Goal: Task Accomplishment & Management: Manage account settings

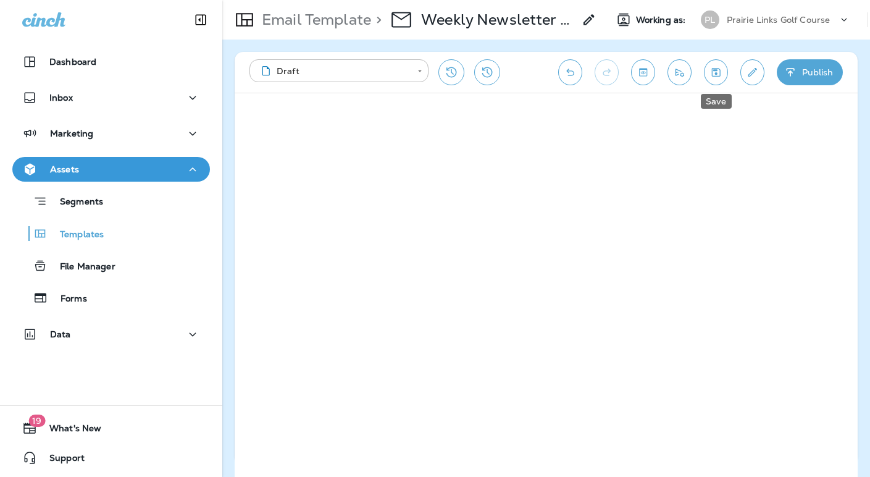
click at [718, 75] on icon "Save" at bounding box center [716, 72] width 9 height 9
click at [715, 74] on icon "Save" at bounding box center [716, 72] width 9 height 9
click at [752, 73] on icon "Edit details" at bounding box center [752, 72] width 13 height 12
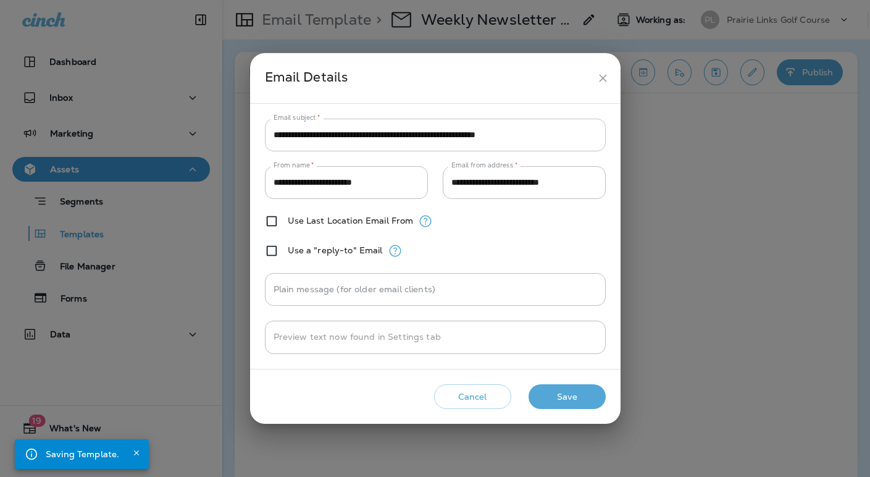
click at [410, 137] on input "**********" at bounding box center [435, 135] width 341 height 33
drag, startPoint x: 389, startPoint y: 133, endPoint x: 553, endPoint y: 136, distance: 164.2
click at [554, 136] on input "**********" at bounding box center [435, 135] width 341 height 33
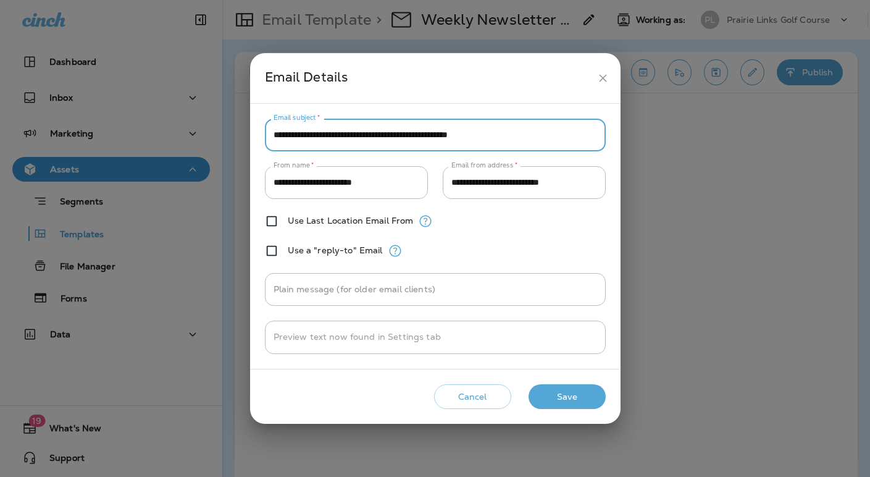
type input "**********"
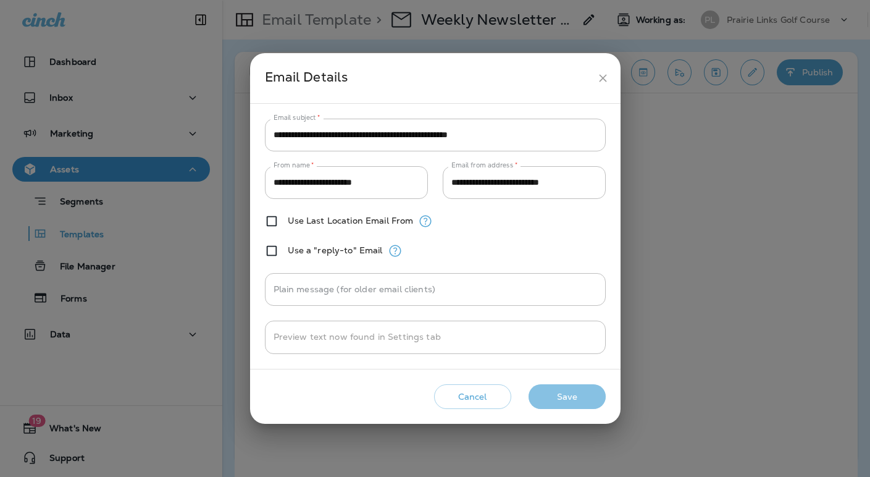
click at [580, 395] on button "Save" at bounding box center [566, 396] width 77 height 25
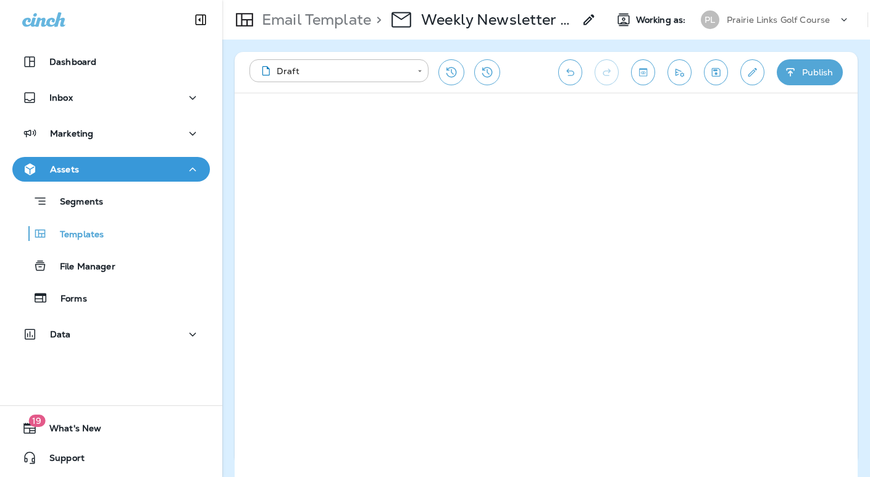
click at [721, 74] on icon "Save" at bounding box center [715, 72] width 13 height 12
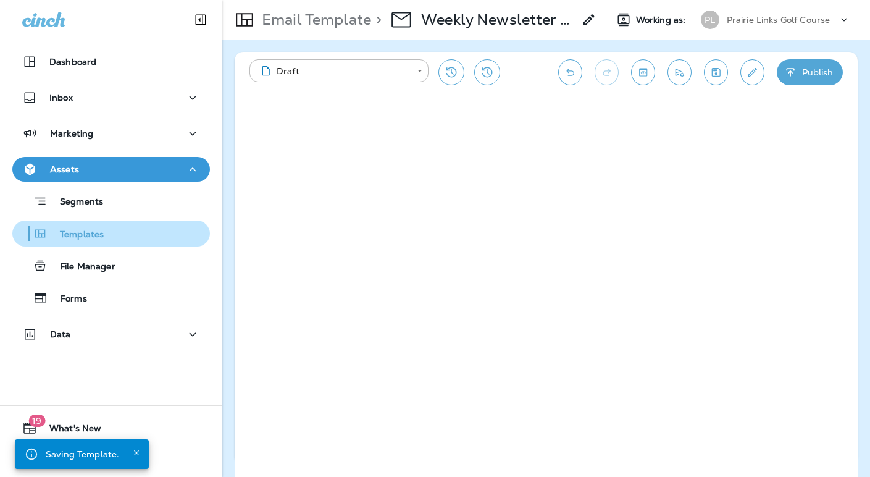
click at [86, 238] on p "Templates" at bounding box center [76, 235] width 56 height 12
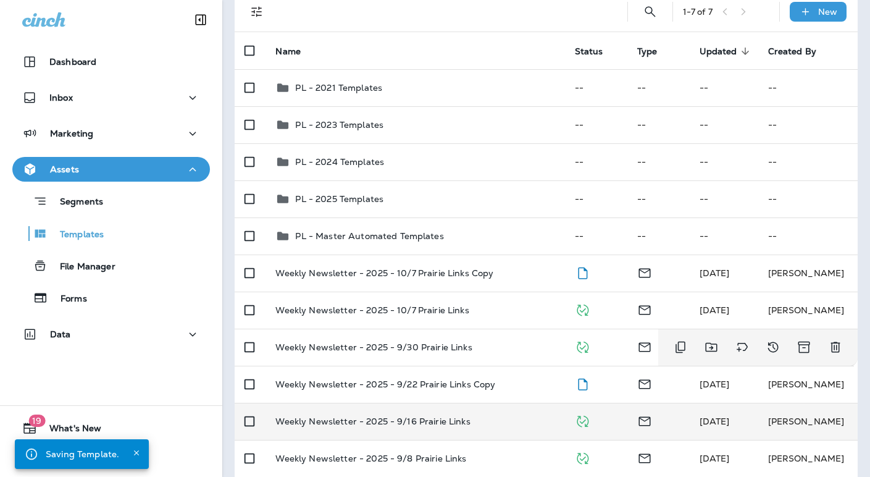
scroll to position [141, 0]
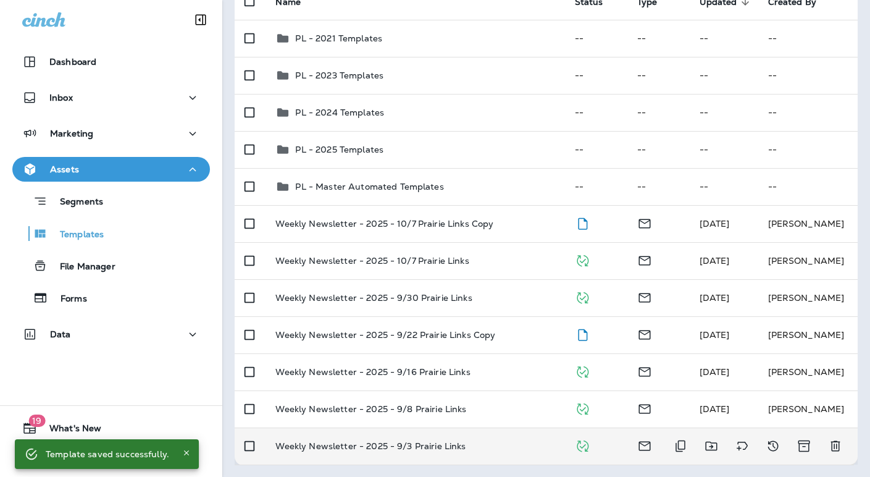
click at [423, 442] on p "Weekly Newsletter - 2025 - 9/3 Prairie Links" at bounding box center [370, 446] width 190 height 10
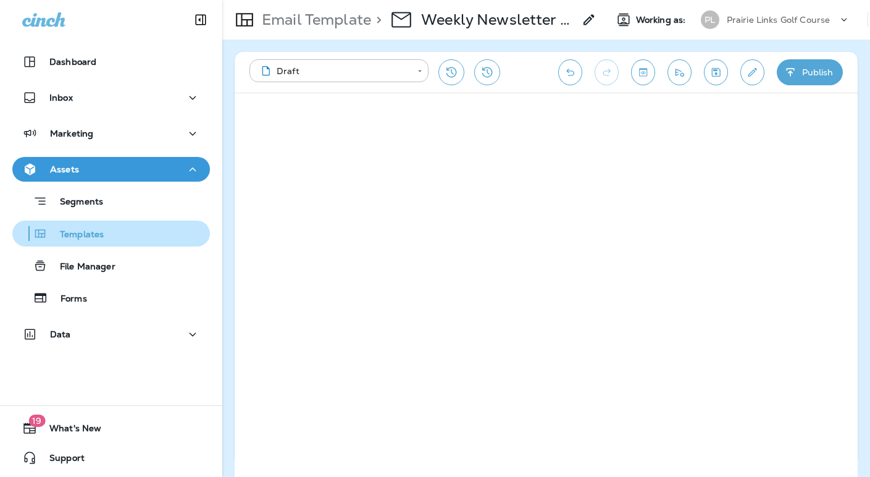
click at [91, 232] on p "Templates" at bounding box center [76, 235] width 56 height 12
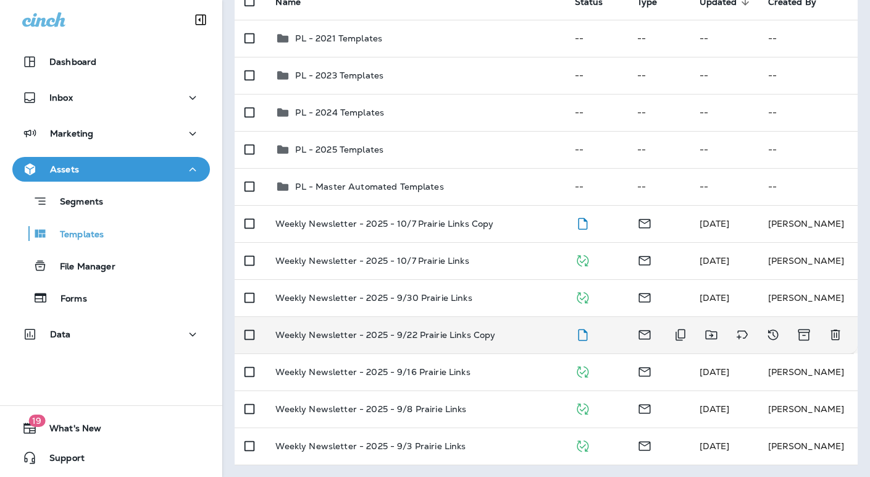
scroll to position [30, 0]
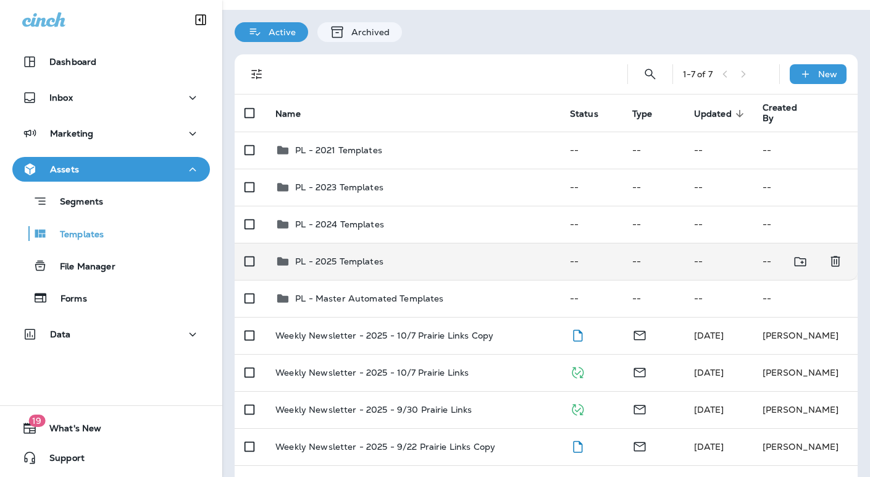
click at [377, 267] on div "PL - 2025 Templates" at bounding box center [339, 261] width 88 height 15
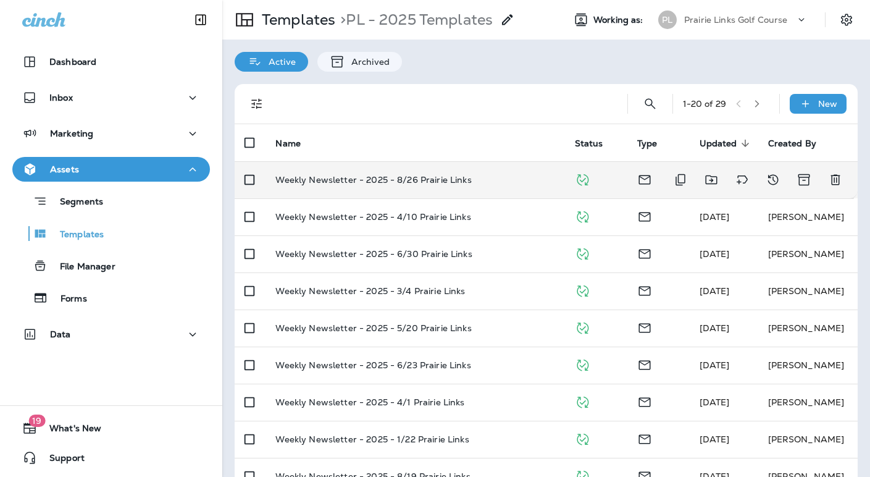
click at [415, 176] on p "Weekly Newsletter - 2025 - 8/26 Prairie Links" at bounding box center [373, 180] width 196 height 10
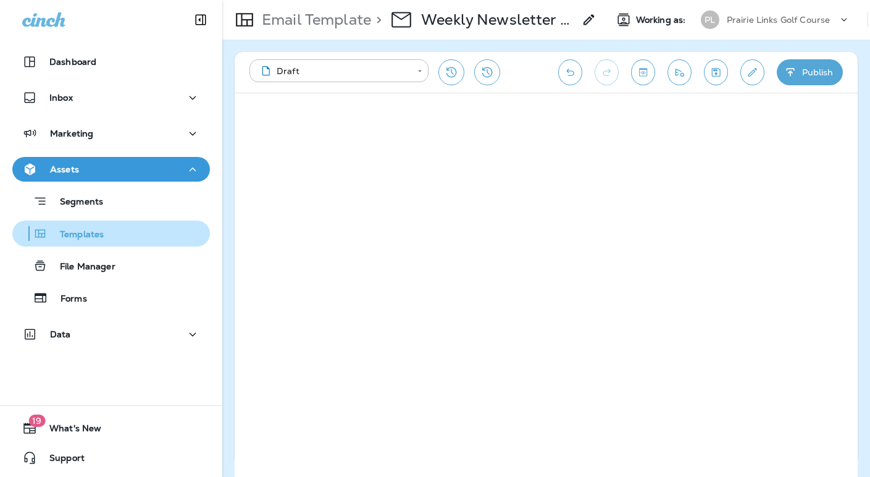
click at [90, 234] on p "Templates" at bounding box center [76, 235] width 56 height 12
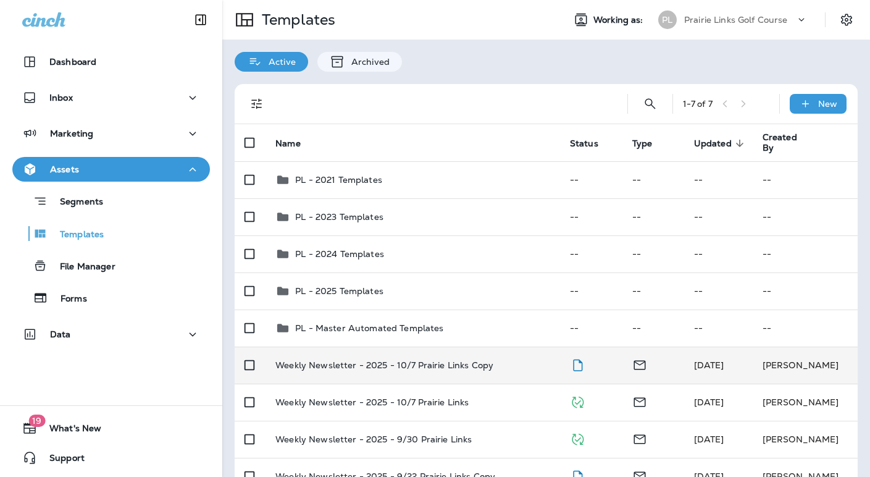
click at [367, 360] on p "Weekly Newsletter - 2025 - 10/7 Prairie Links Copy" at bounding box center [384, 365] width 218 height 10
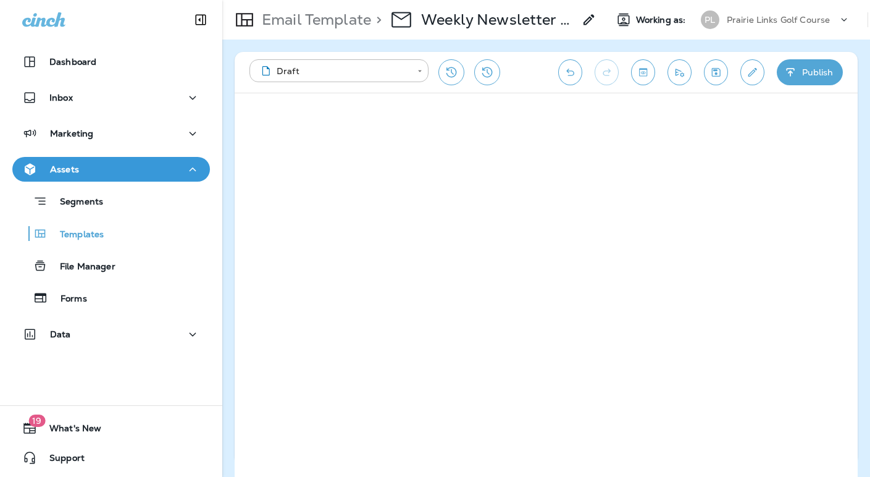
click at [715, 69] on icon "Save" at bounding box center [715, 72] width 13 height 12
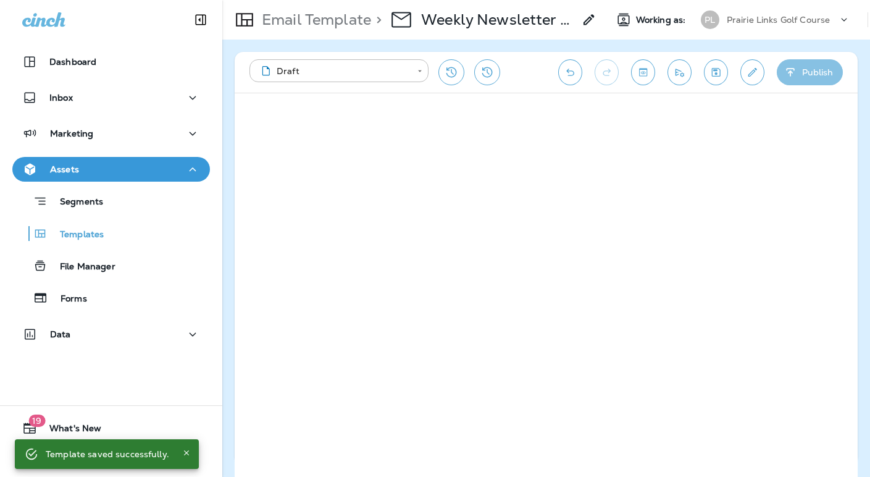
click at [798, 70] on button "Publish" at bounding box center [810, 72] width 66 height 26
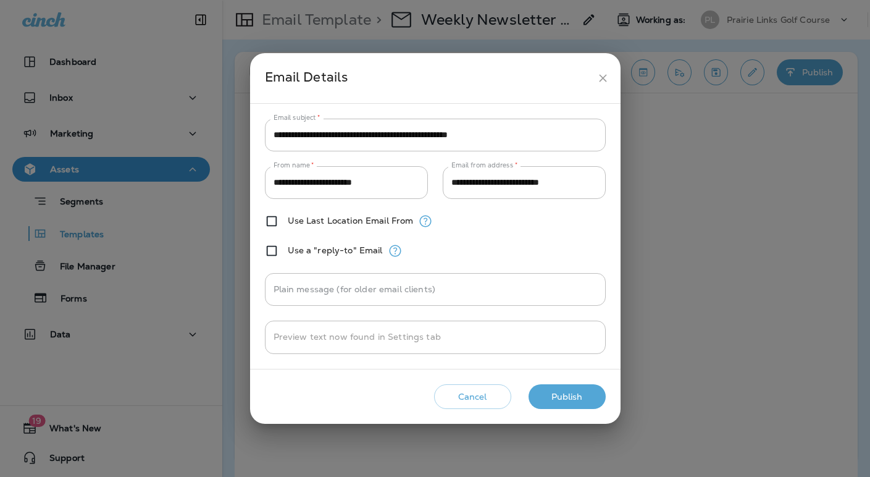
click at [488, 397] on button "Cancel" at bounding box center [472, 396] width 77 height 25
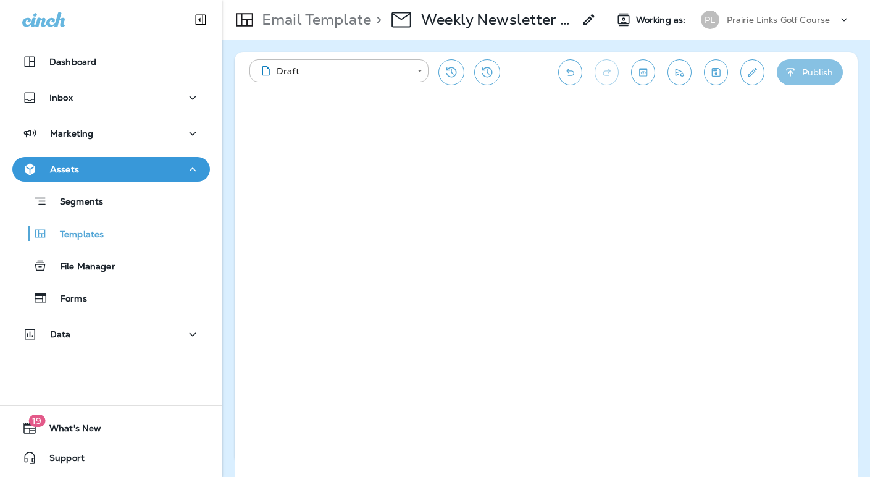
click at [808, 73] on button "Publish" at bounding box center [810, 72] width 66 height 26
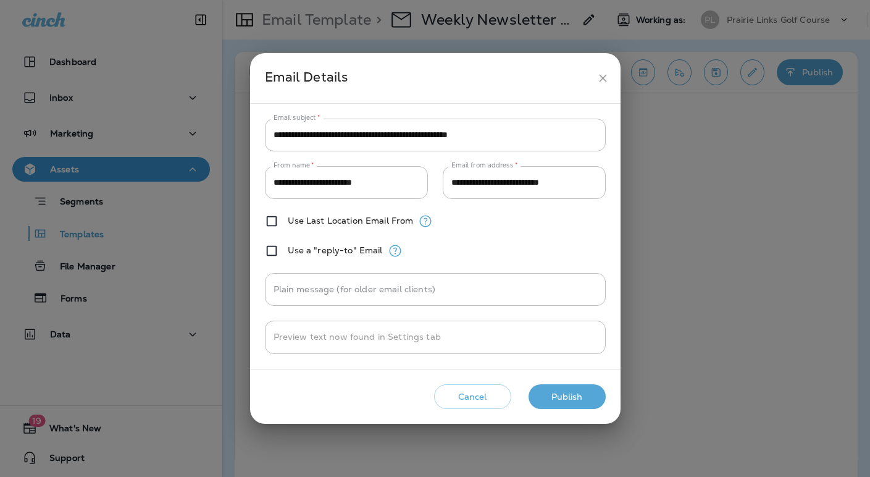
click at [575, 396] on button "Publish" at bounding box center [566, 396] width 77 height 25
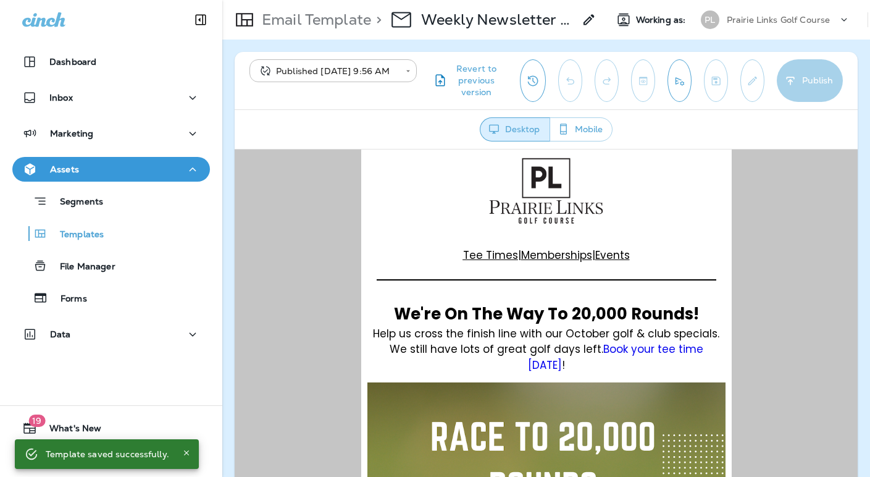
click at [680, 81] on icon "Send test email" at bounding box center [679, 81] width 13 height 12
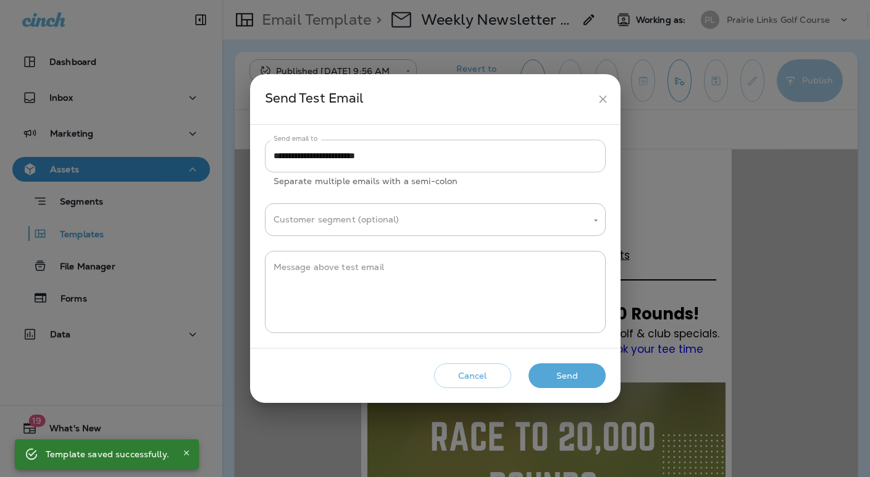
click at [339, 156] on input "**********" at bounding box center [435, 156] width 341 height 33
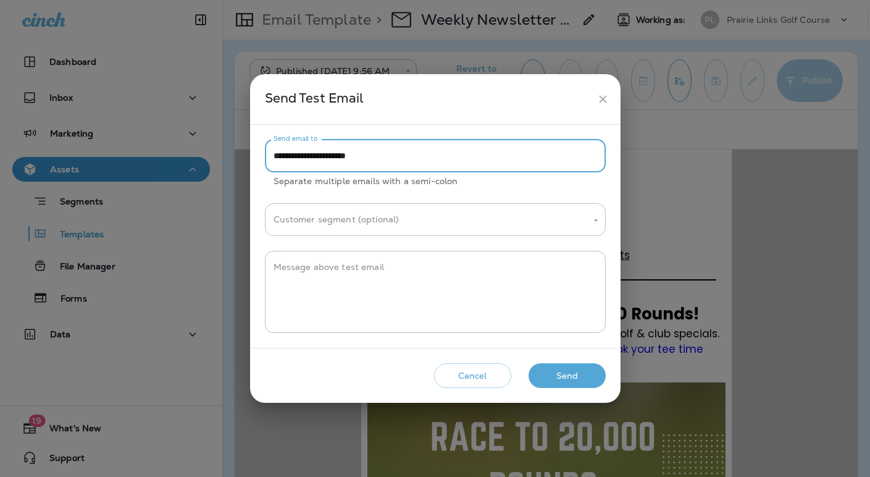
type input "**********"
click at [575, 378] on button "Send" at bounding box center [566, 375] width 77 height 25
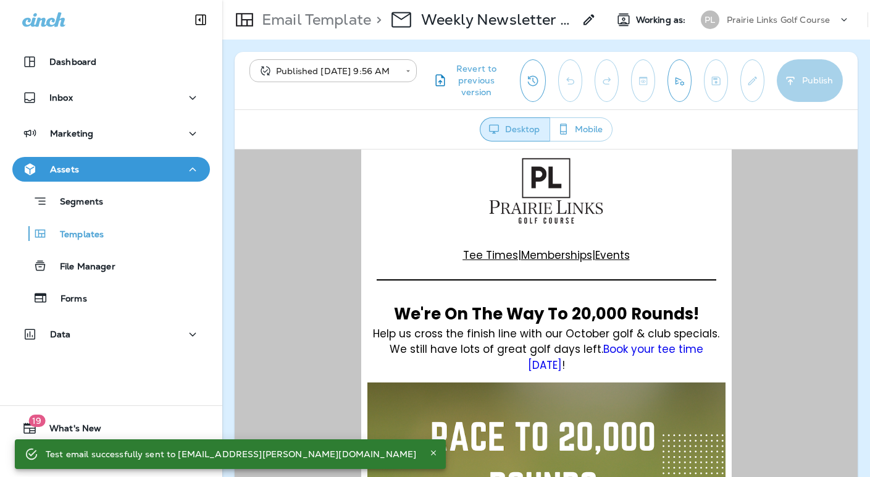
click at [741, 23] on p "Prairie Links Golf Course" at bounding box center [779, 20] width 104 height 10
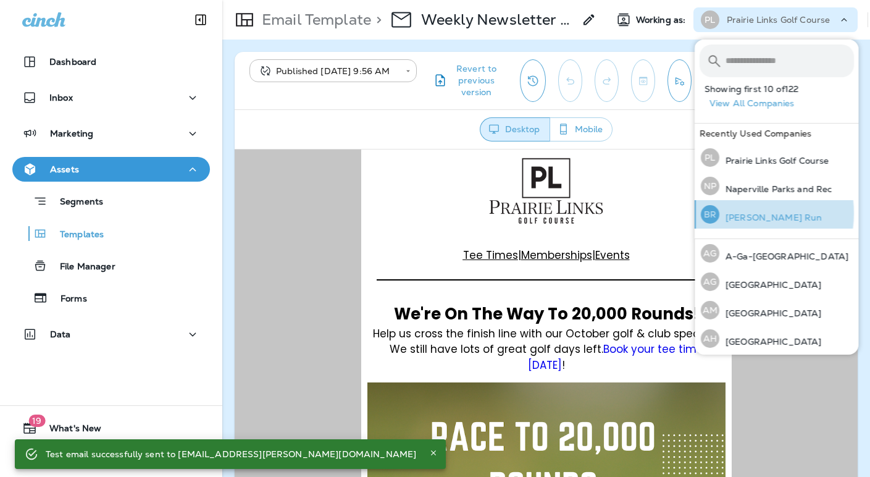
click at [738, 213] on p "[PERSON_NAME] Run" at bounding box center [770, 217] width 102 height 10
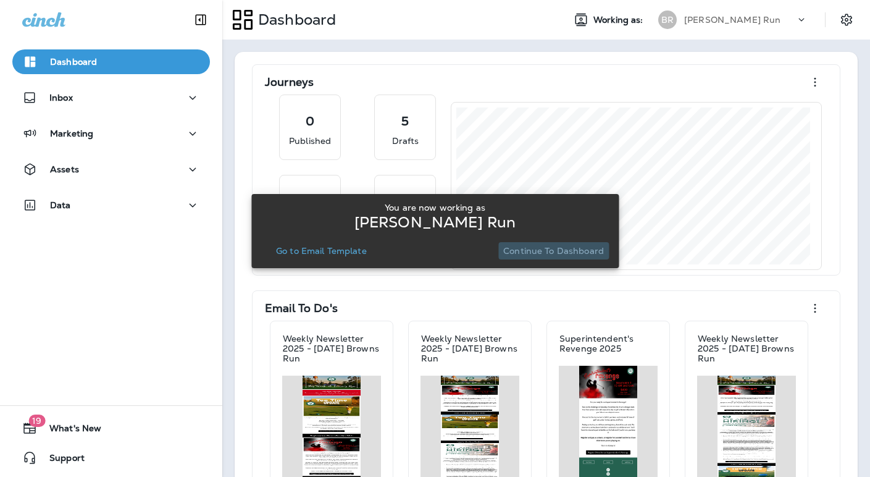
click at [585, 254] on p "Continue to Dashboard" at bounding box center [553, 251] width 101 height 10
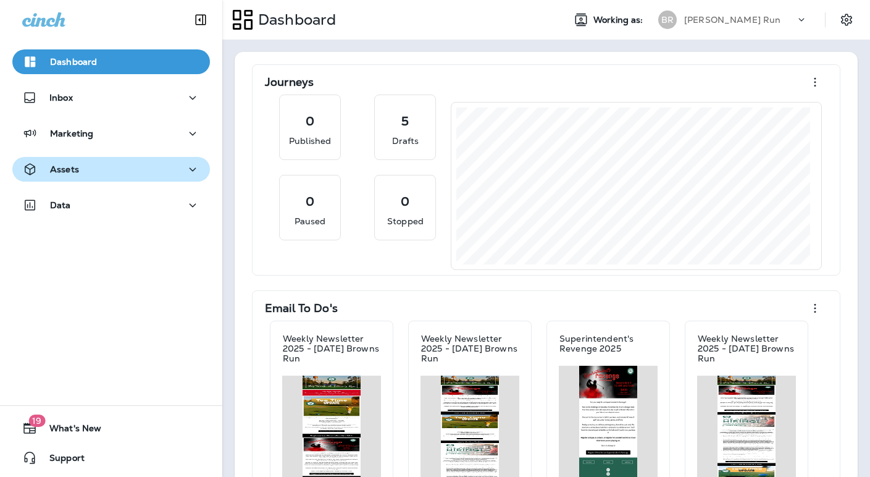
click at [108, 170] on div "Assets" at bounding box center [111, 169] width 178 height 15
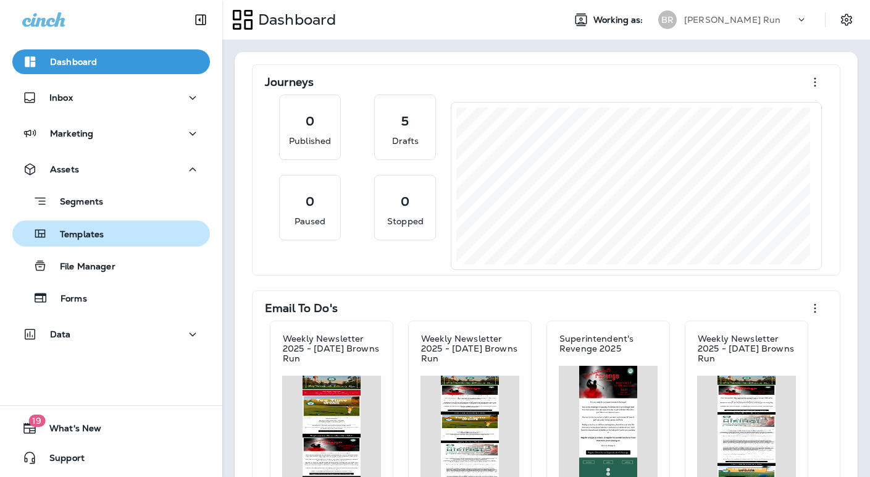
click at [120, 238] on div "Templates" at bounding box center [111, 233] width 188 height 19
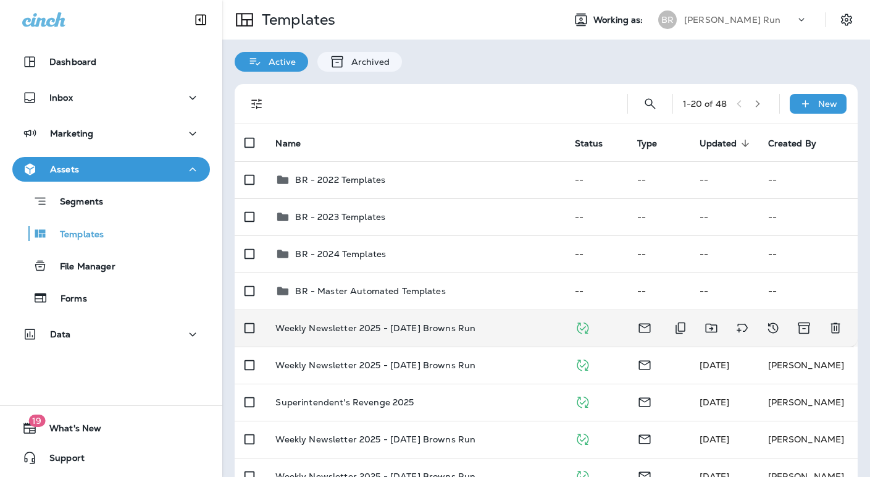
click at [443, 326] on p "Weekly Newsletter 2025 - [DATE] Browns Run" at bounding box center [375, 328] width 200 height 10
